Goal: Information Seeking & Learning: Learn about a topic

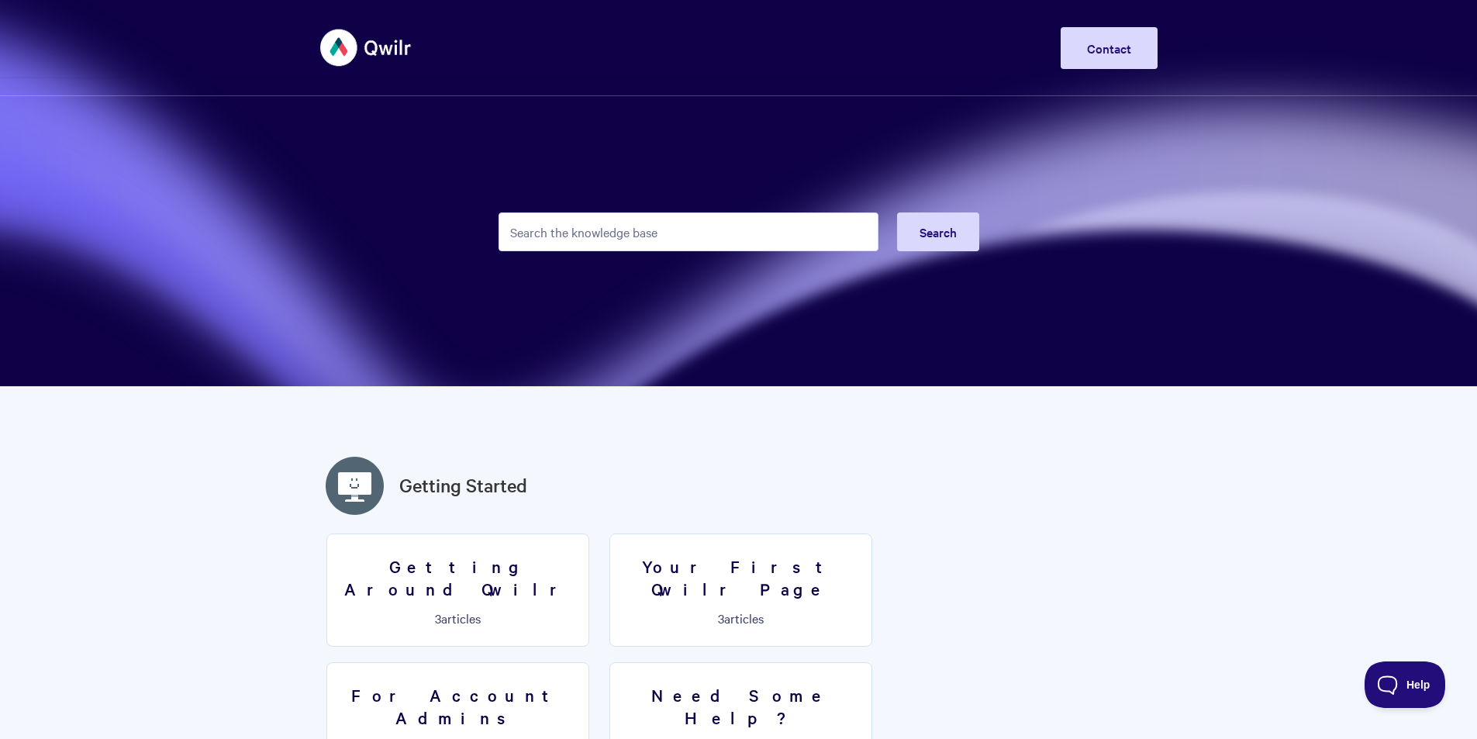
click at [386, 53] on img at bounding box center [366, 48] width 92 height 58
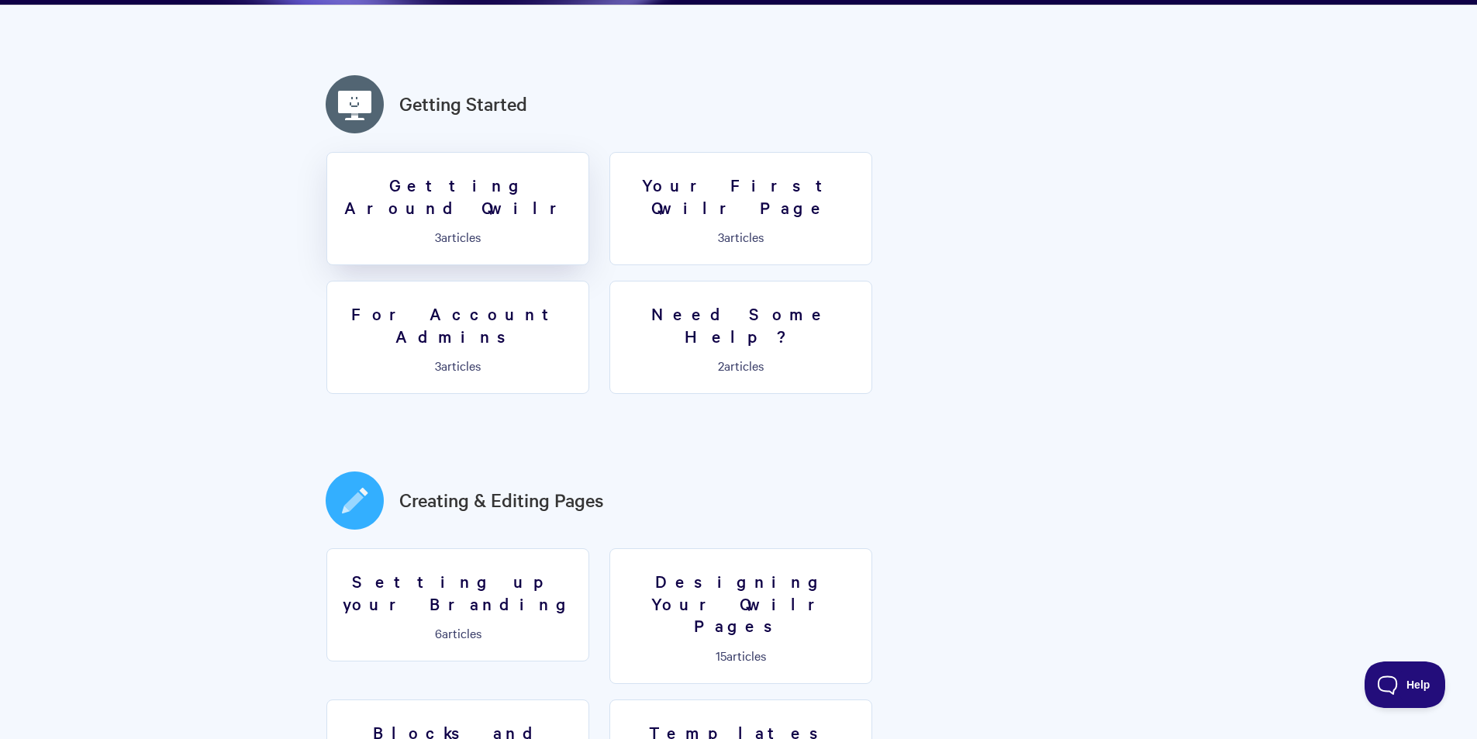
scroll to position [388, 0]
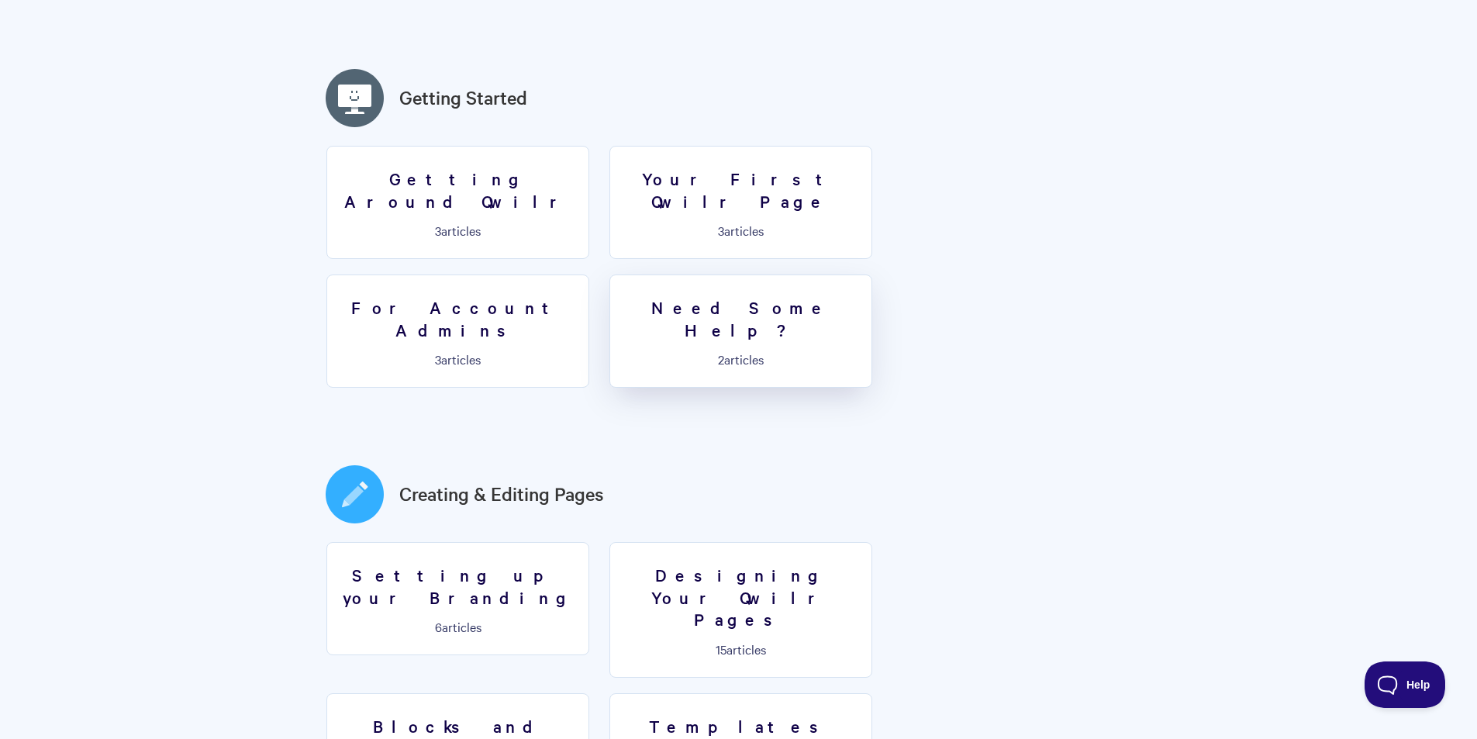
click at [609, 303] on link "Need Some Help? 2 articles" at bounding box center [740, 330] width 263 height 113
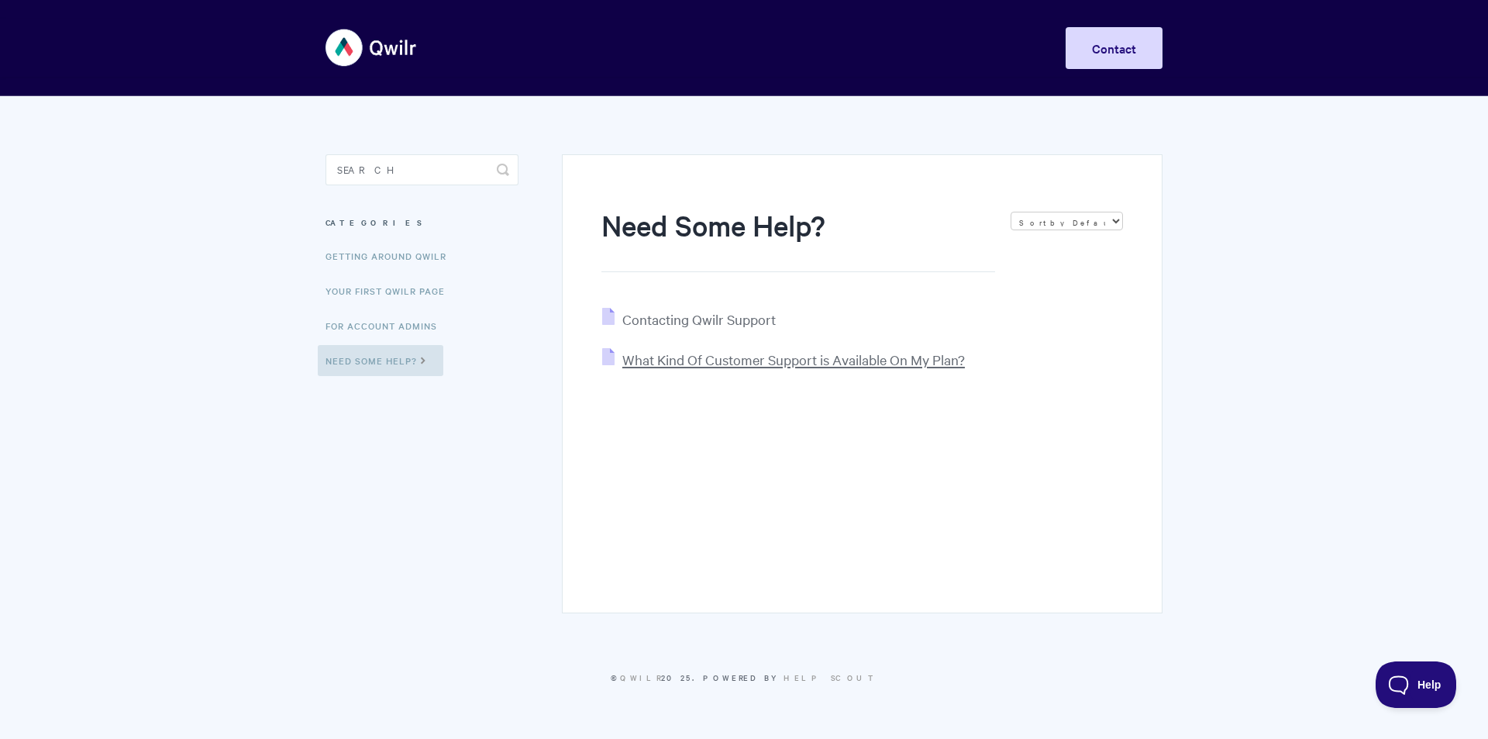
click at [716, 365] on span "What Kind Of Customer Support is Available On My Plan?" at bounding box center [793, 359] width 343 height 18
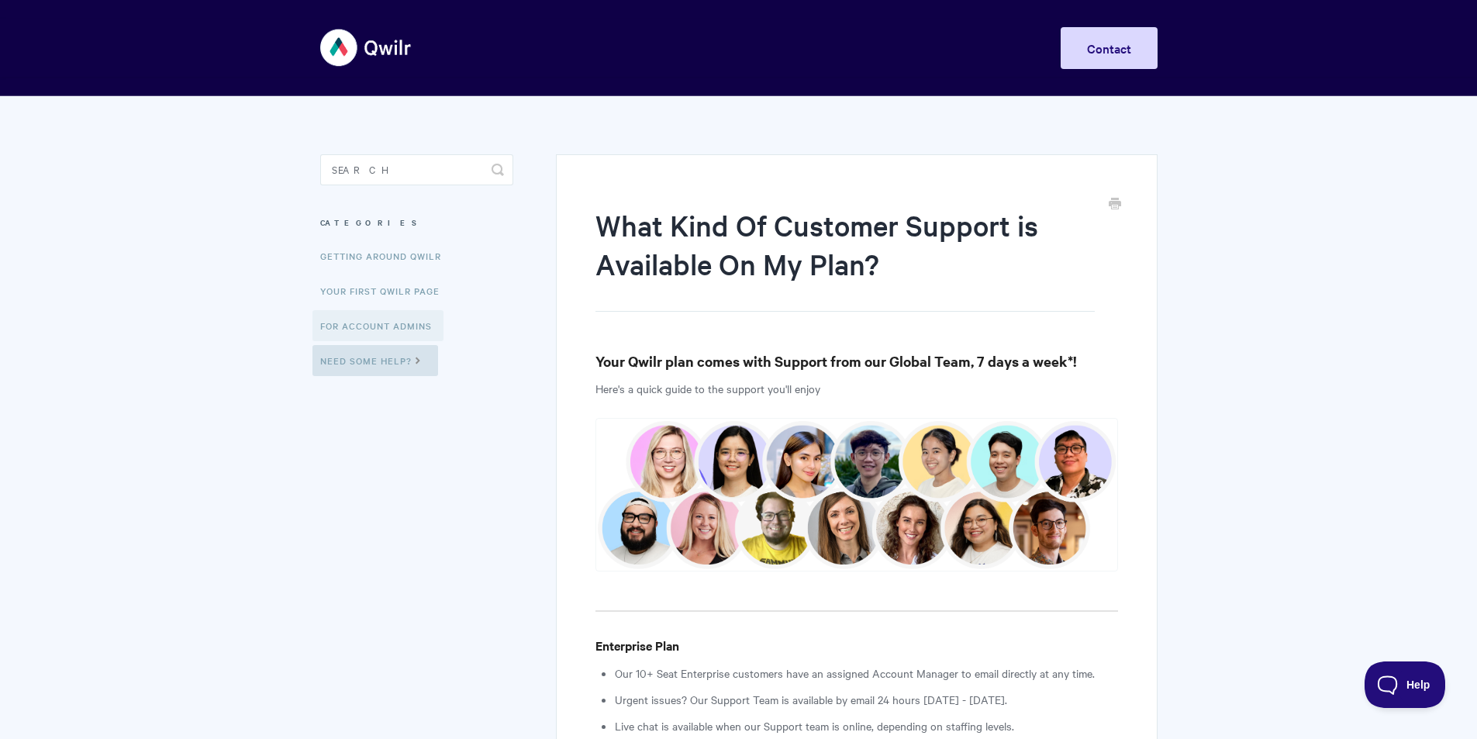
click at [372, 321] on link "For Account Admins" at bounding box center [377, 325] width 131 height 31
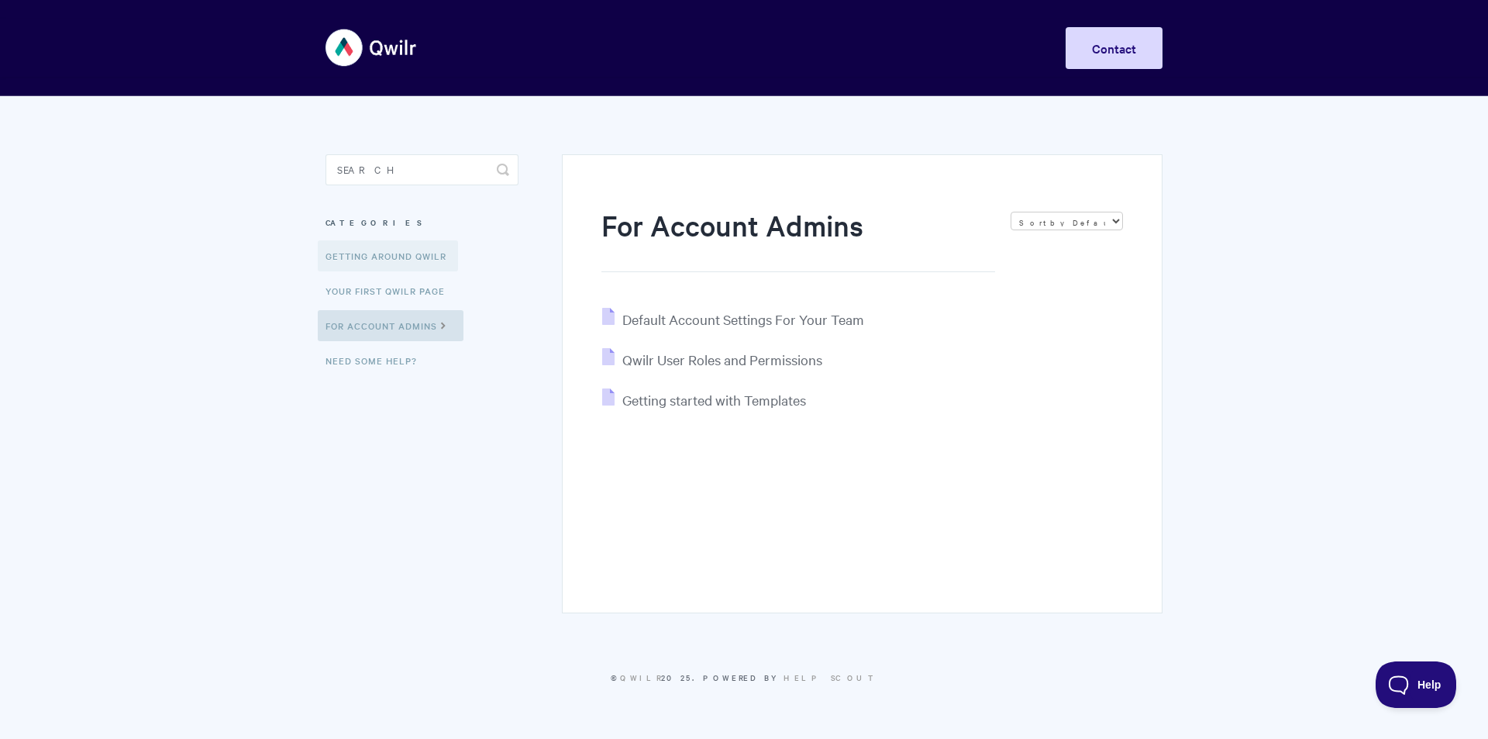
click at [382, 257] on link "Getting Around Qwilr" at bounding box center [388, 255] width 140 height 31
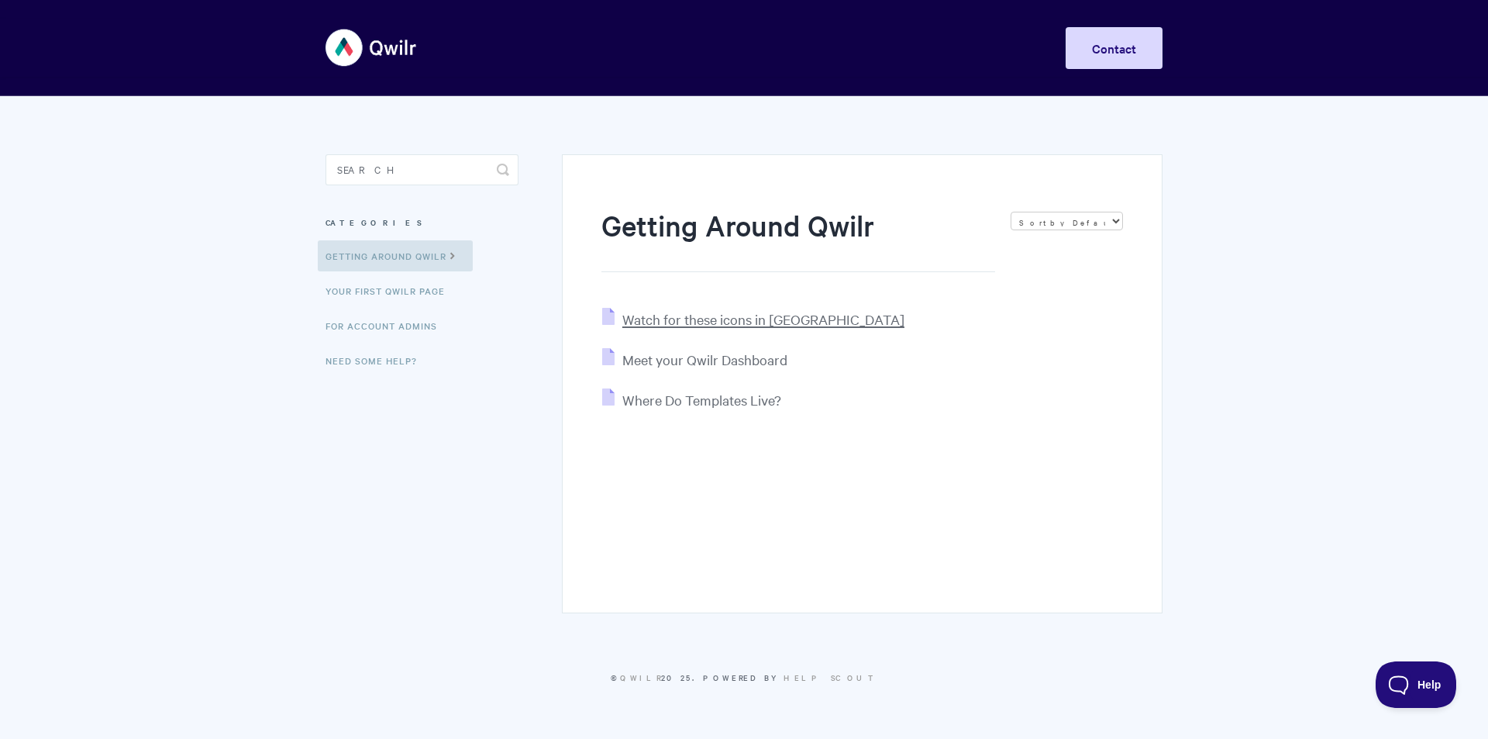
click at [672, 318] on span "Watch for these icons in [GEOGRAPHIC_DATA]" at bounding box center [763, 319] width 282 height 18
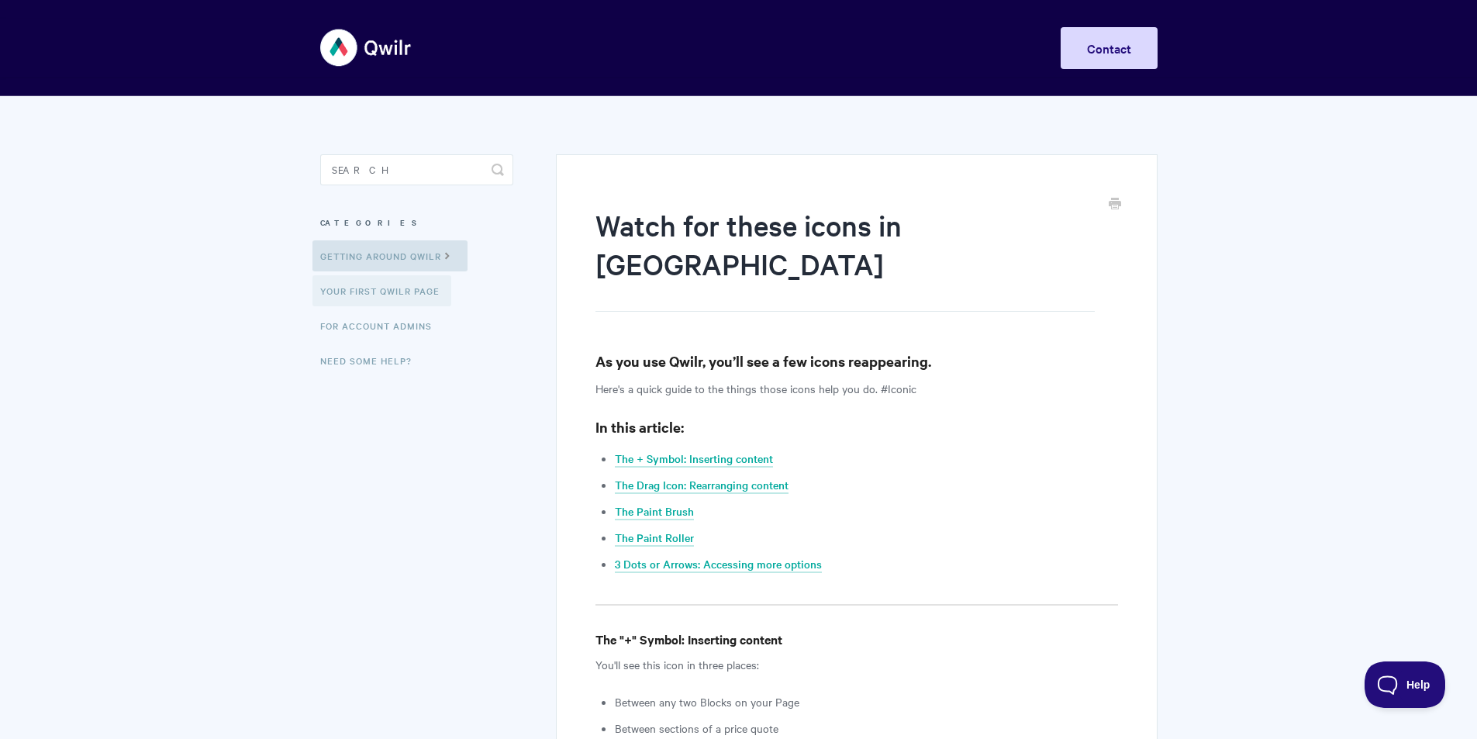
click at [386, 295] on link "Your First Qwilr Page" at bounding box center [381, 290] width 139 height 31
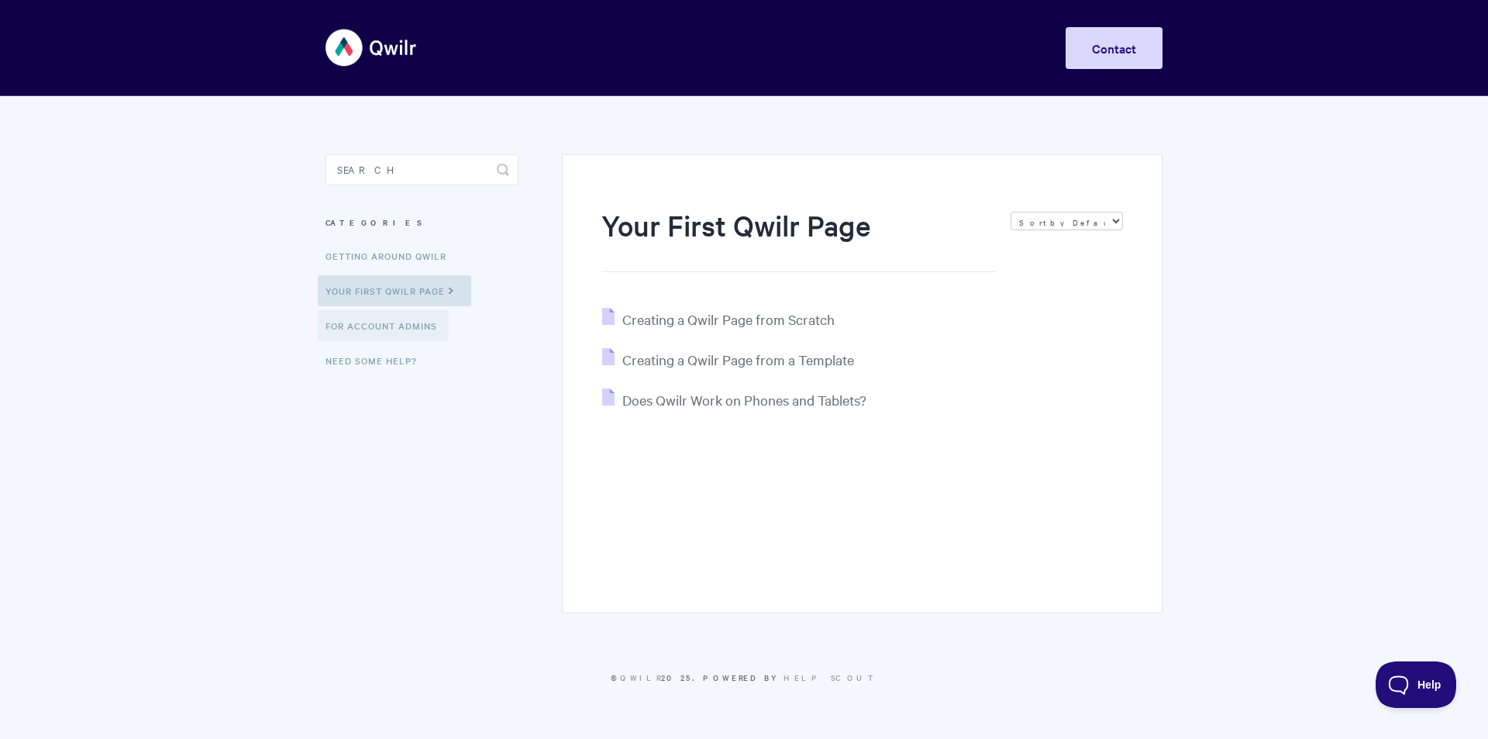
click at [390, 330] on link "For Account Admins" at bounding box center [383, 325] width 131 height 31
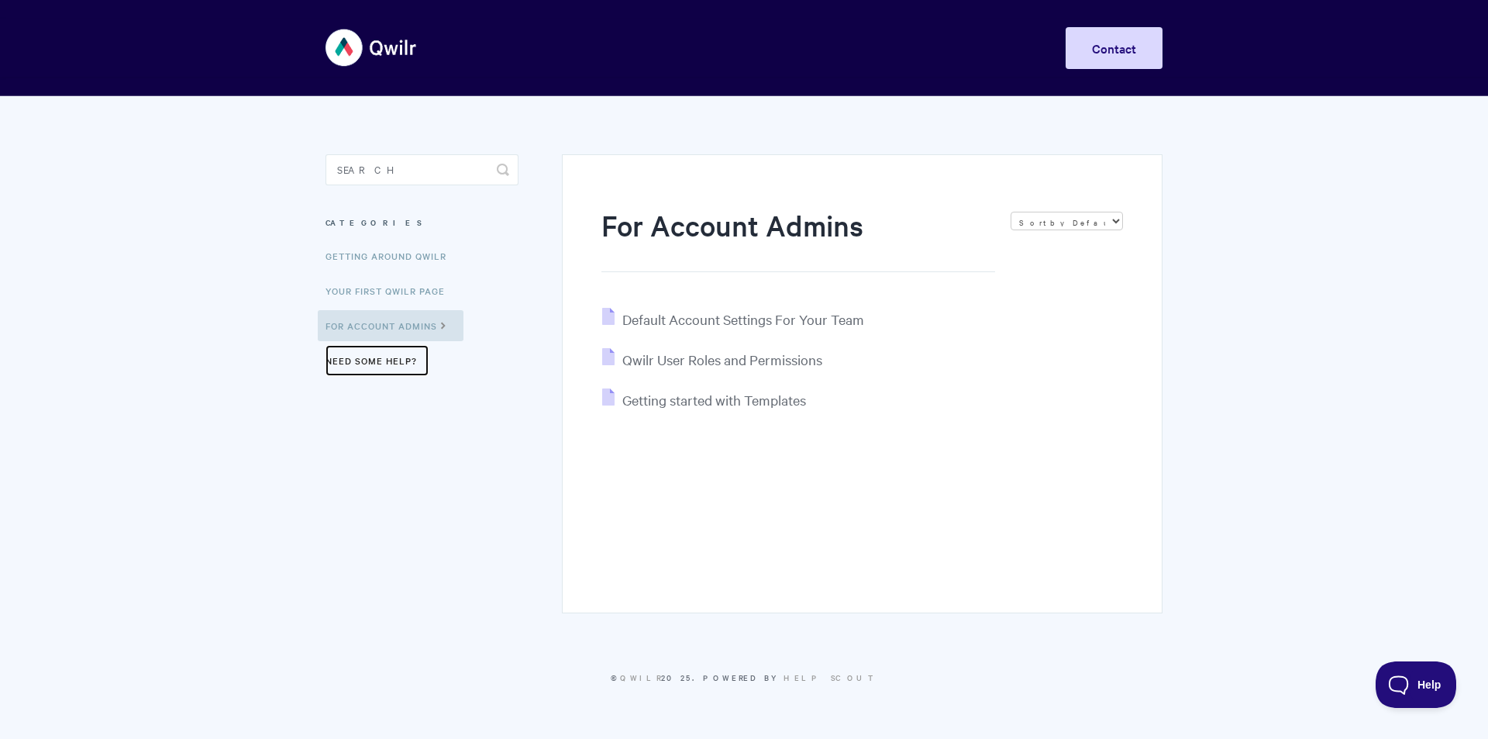
click at [388, 356] on link "Need Some Help?" at bounding box center [377, 360] width 103 height 31
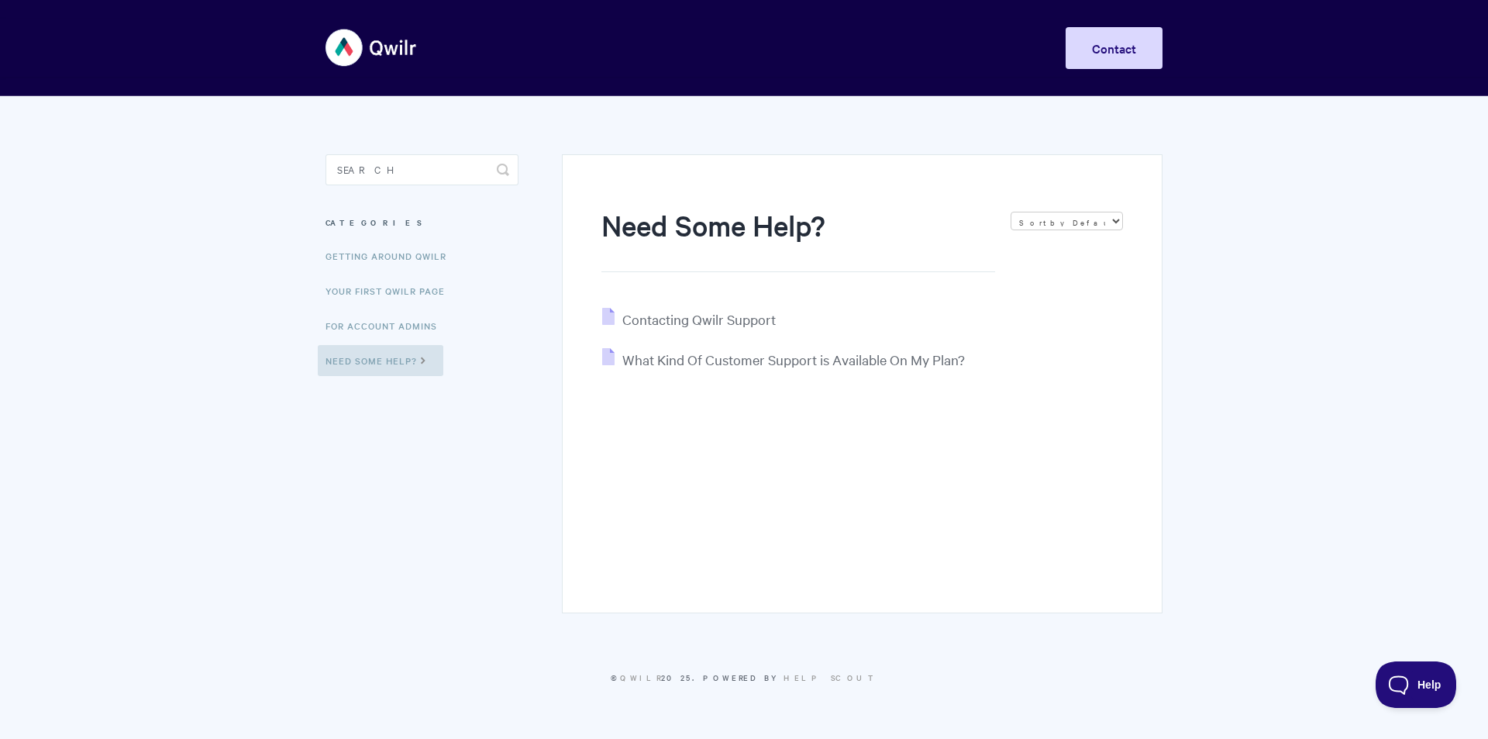
click at [374, 234] on h3 "Categories" at bounding box center [422, 223] width 193 height 28
click at [378, 247] on link "Getting Around Qwilr" at bounding box center [388, 255] width 140 height 31
